Goal: Check status: Check status

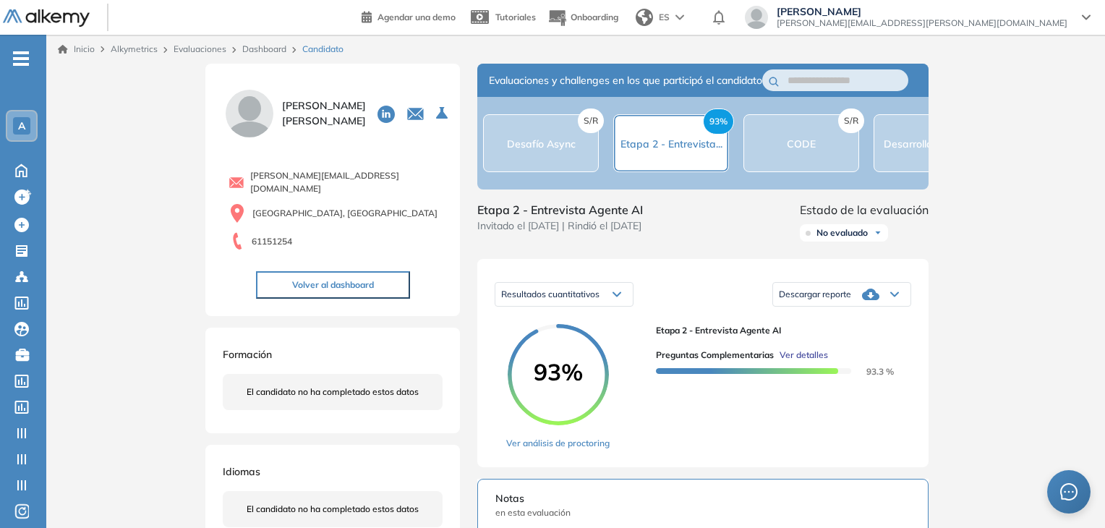
click at [126, 170] on div "Inicio Alkymetrics Evaluaciones Dashboard Candidato Duración : 00:00:00 Cantida…" at bounding box center [575, 526] width 1058 height 982
click at [174, 199] on div "Inicio Alkymetrics Evaluaciones Dashboard Candidato Duración : 00:00:00 Cantida…" at bounding box center [575, 526] width 1058 height 982
click at [197, 239] on div "Inicio Alkymetrics Evaluaciones Dashboard Candidato Duración : 00:00:00 Cantida…" at bounding box center [575, 526] width 1058 height 982
click at [985, 106] on div "Inicio Alkymetrics Evaluaciones Dashboard Candidato Duración : 00:00:00 Cantida…" at bounding box center [575, 526] width 1058 height 982
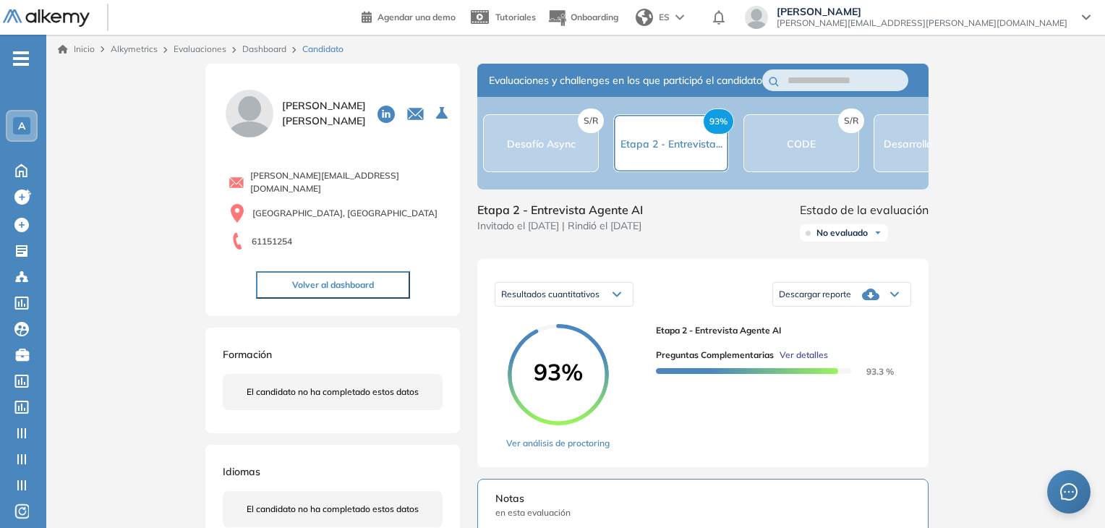
click at [1032, 184] on div "Inicio Alkymetrics Evaluaciones Dashboard Candidato Duración : 00:00:00 Cantida…" at bounding box center [575, 526] width 1058 height 982
click at [988, 119] on div "Inicio Alkymetrics Evaluaciones Dashboard Candidato Duración : 00:00:00 Cantida…" at bounding box center [575, 526] width 1058 height 982
click at [121, 280] on div "Inicio Alkymetrics Evaluaciones Dashboard Candidato Duración : 00:00:00 Cantida…" at bounding box center [575, 526] width 1058 height 982
click at [558, 450] on link "Ver análisis de proctoring" at bounding box center [557, 443] width 103 height 13
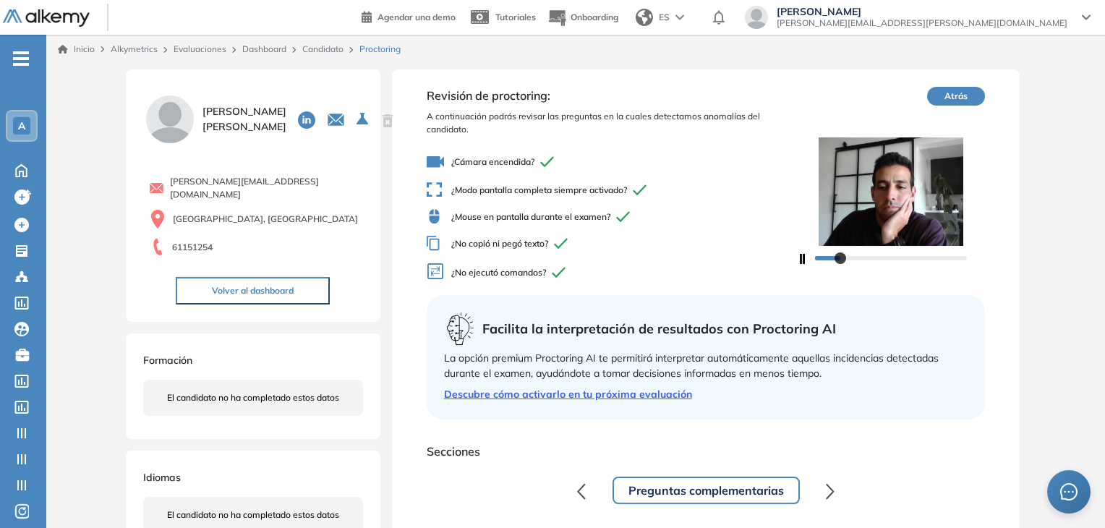
click at [35, 18] on img at bounding box center [46, 18] width 87 height 18
